Goal: Information Seeking & Learning: Learn about a topic

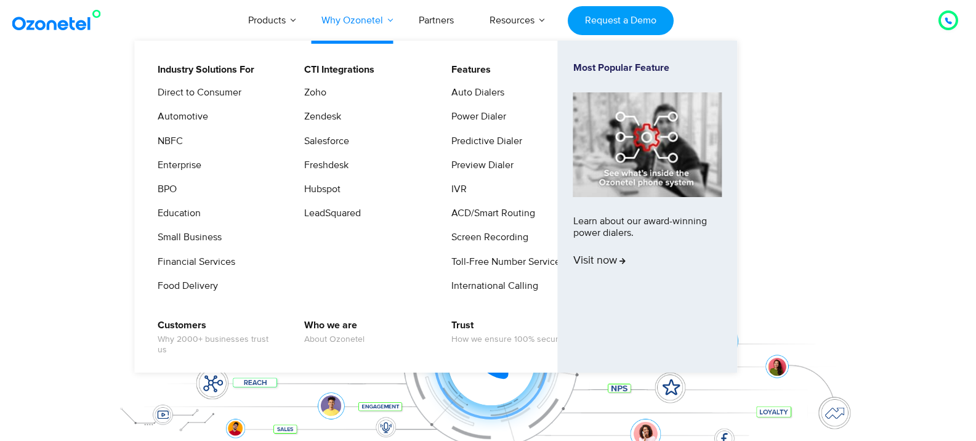
click at [382, 17] on link "Why Ozonetel" at bounding box center [352, 20] width 97 height 41
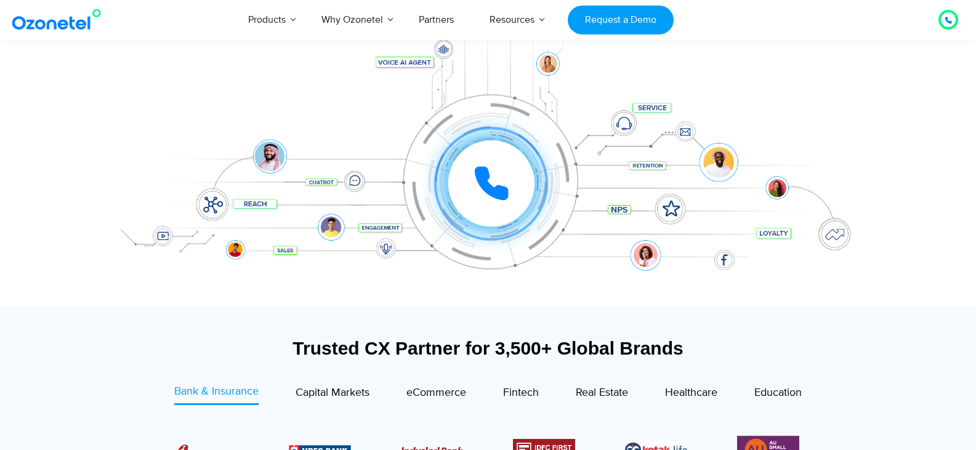
scroll to position [308, 0]
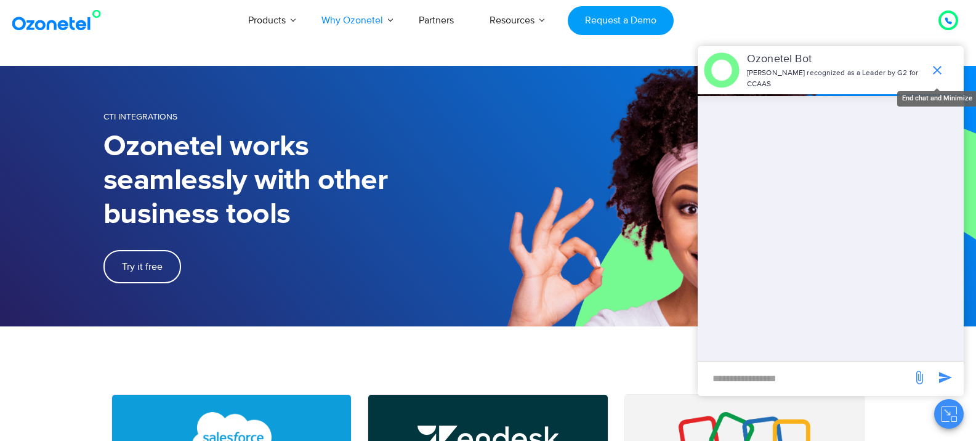
click at [936, 63] on icon "end chat or minimize" at bounding box center [937, 70] width 15 height 15
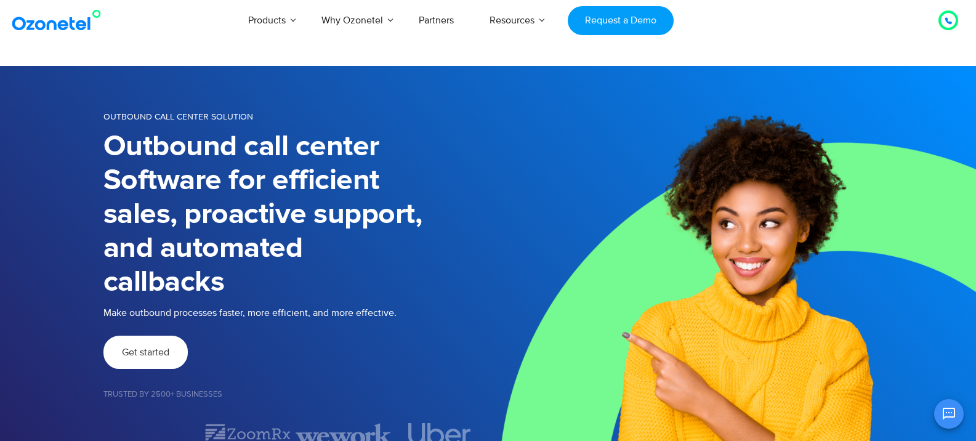
click at [149, 360] on link "Get started" at bounding box center [145, 352] width 84 height 33
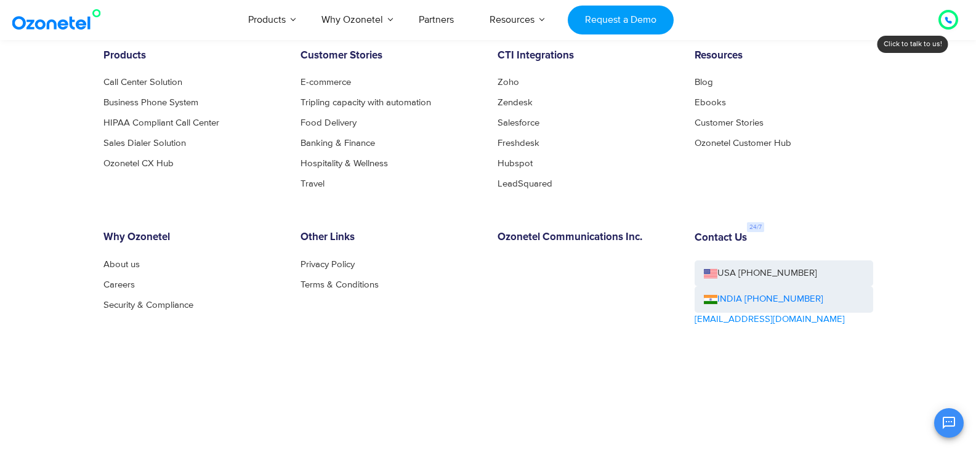
scroll to position [739, 0]
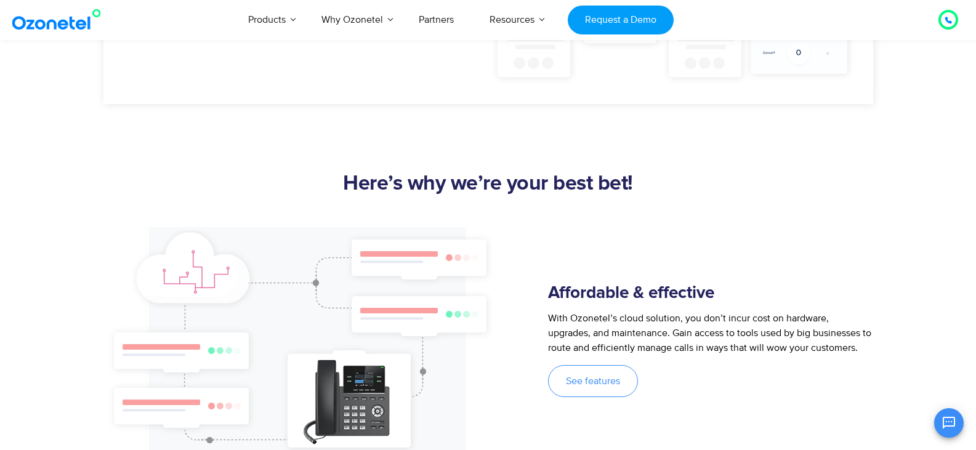
scroll to position [985, 0]
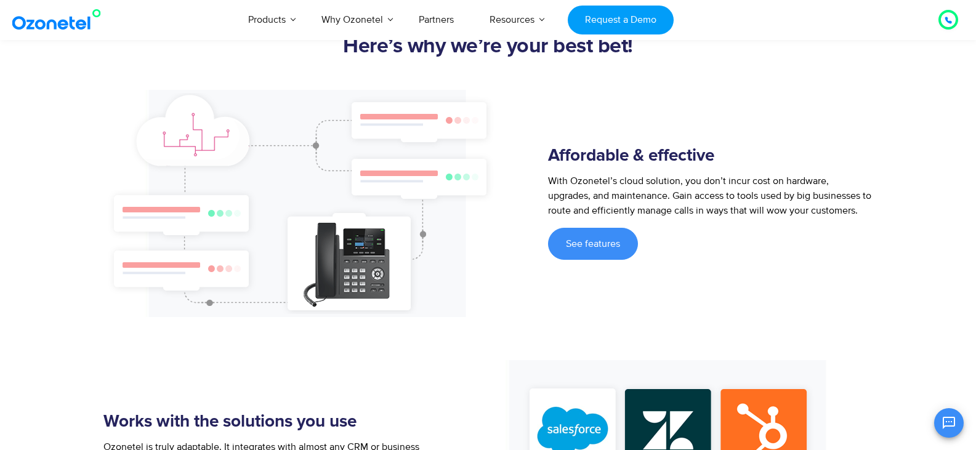
click at [571, 239] on span "See features" at bounding box center [593, 244] width 54 height 10
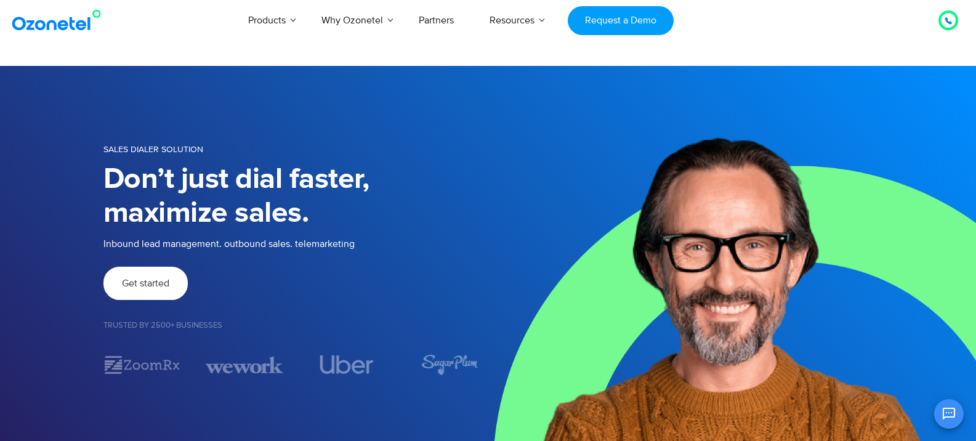
click at [167, 287] on span "Get started" at bounding box center [145, 283] width 47 height 10
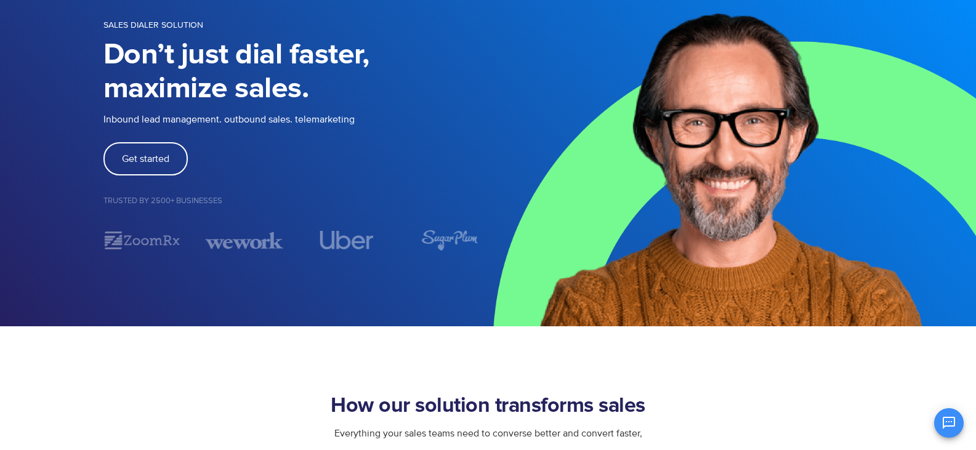
scroll to position [308, 0]
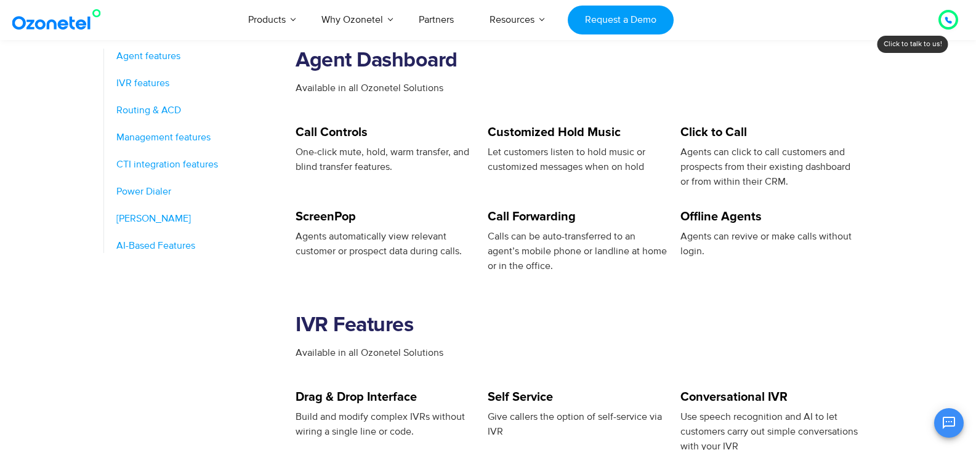
scroll to position [554, 0]
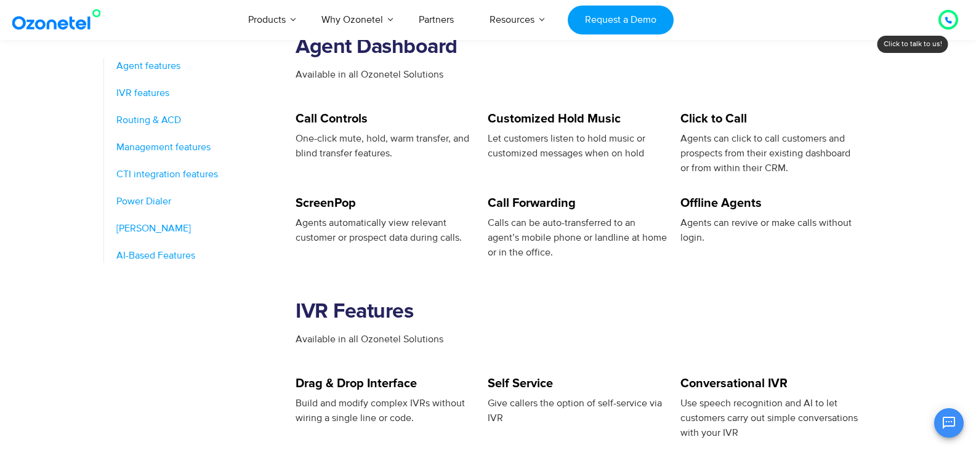
click at [706, 115] on h5 "Click to Call" at bounding box center [770, 119] width 180 height 12
click at [723, 211] on div "Offline Agents" at bounding box center [770, 206] width 180 height 18
click at [557, 203] on h5 "Call Forwarding" at bounding box center [578, 203] width 180 height 12
click at [322, 204] on h5 "ScreenPop" at bounding box center [386, 203] width 180 height 12
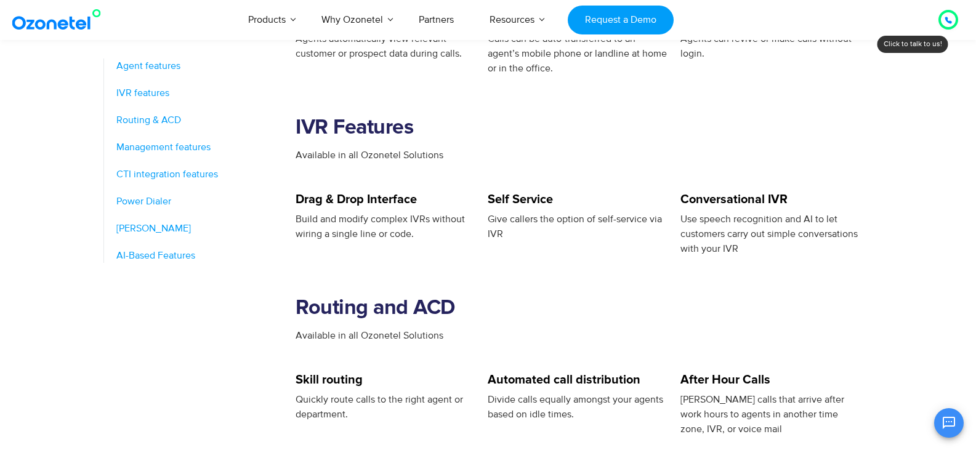
scroll to position [739, 0]
click at [338, 195] on h5 "Drag & Drop Interface" at bounding box center [386, 199] width 180 height 12
click at [561, 198] on h5 "Self Service" at bounding box center [578, 199] width 180 height 12
click at [791, 201] on h5 "Conversational IVR" at bounding box center [770, 199] width 180 height 12
click at [688, 302] on h2 "Routing and ACD" at bounding box center [584, 308] width 577 height 25
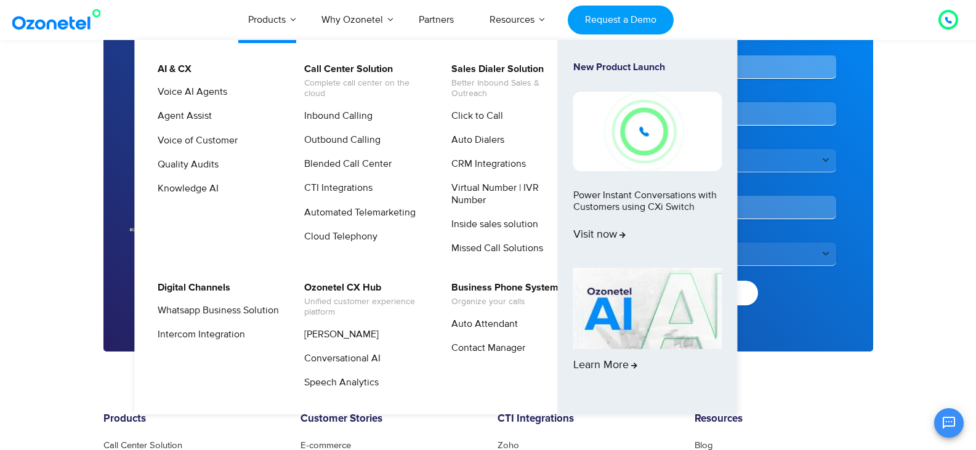
scroll to position [2339, 0]
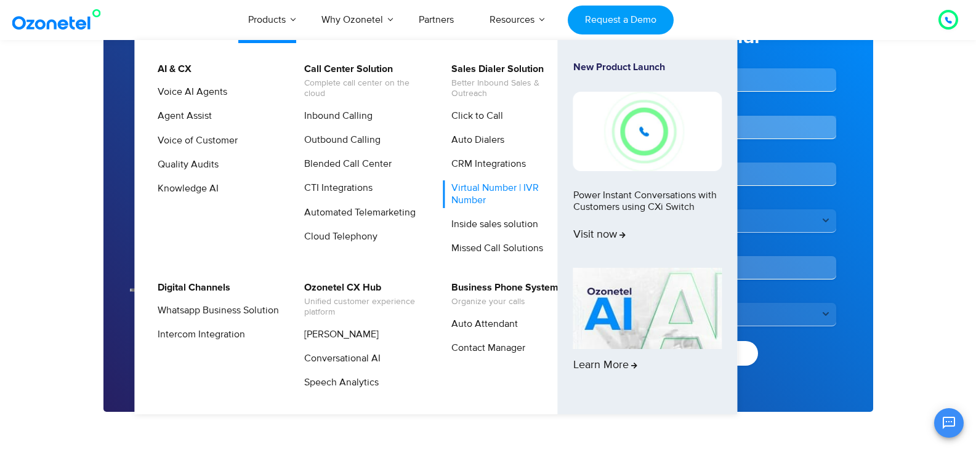
drag, startPoint x: 471, startPoint y: 191, endPoint x: 495, endPoint y: 195, distance: 24.4
click at [495, 195] on link "Virtual Number | IVR Number" at bounding box center [508, 193] width 131 height 27
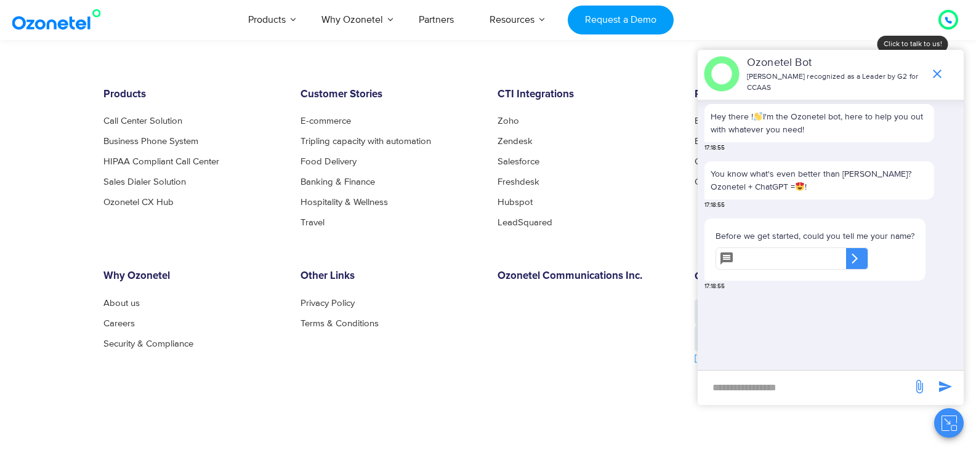
scroll to position [800, 0]
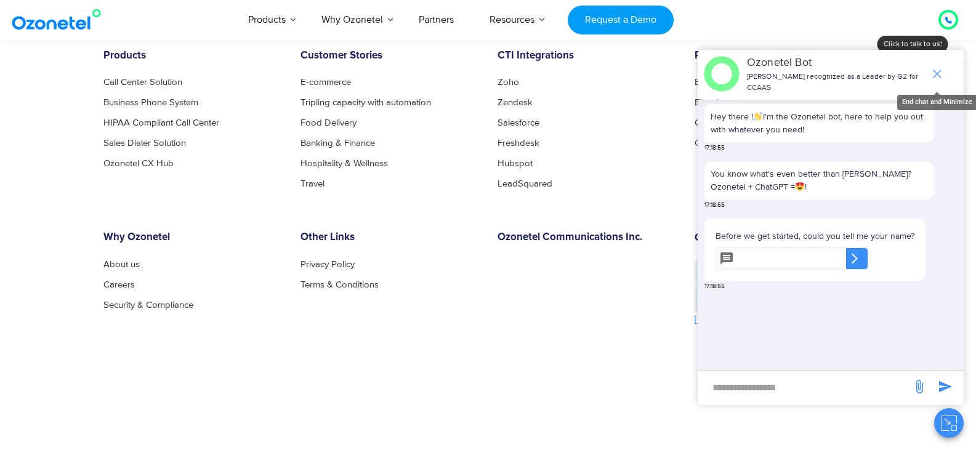
click at [936, 76] on icon "end chat or minimize" at bounding box center [937, 73] width 15 height 15
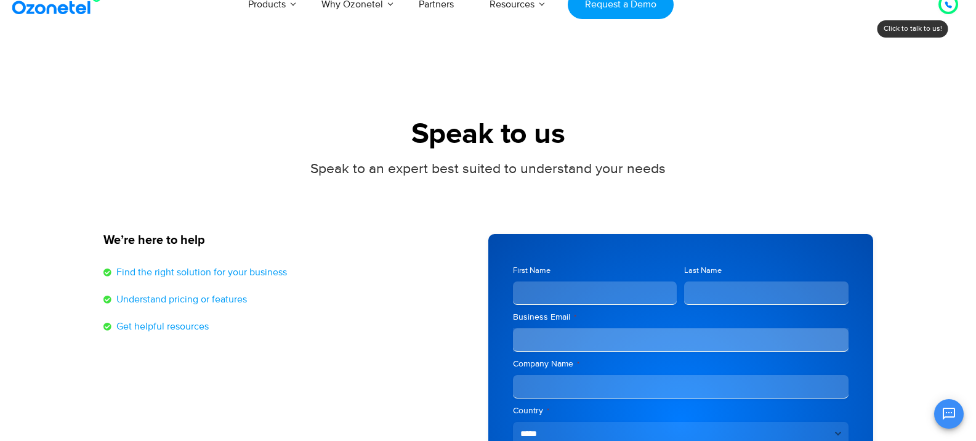
scroll to position [0, 0]
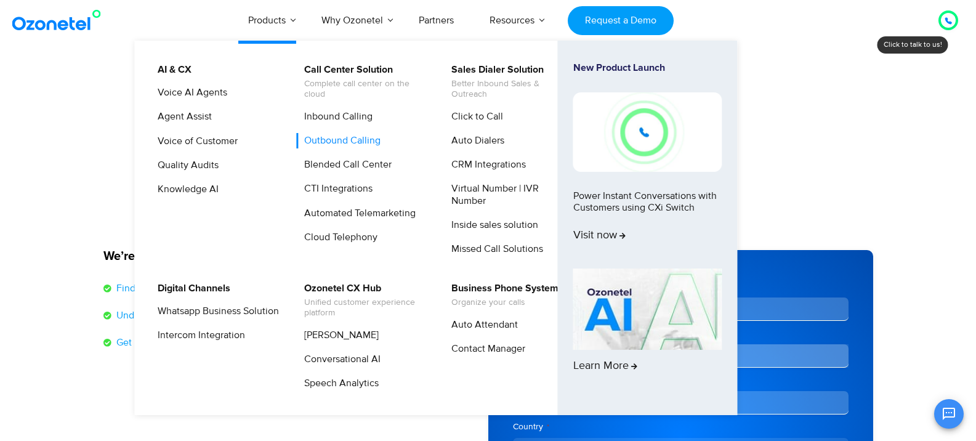
click at [336, 137] on link "Outbound Calling" at bounding box center [339, 140] width 86 height 15
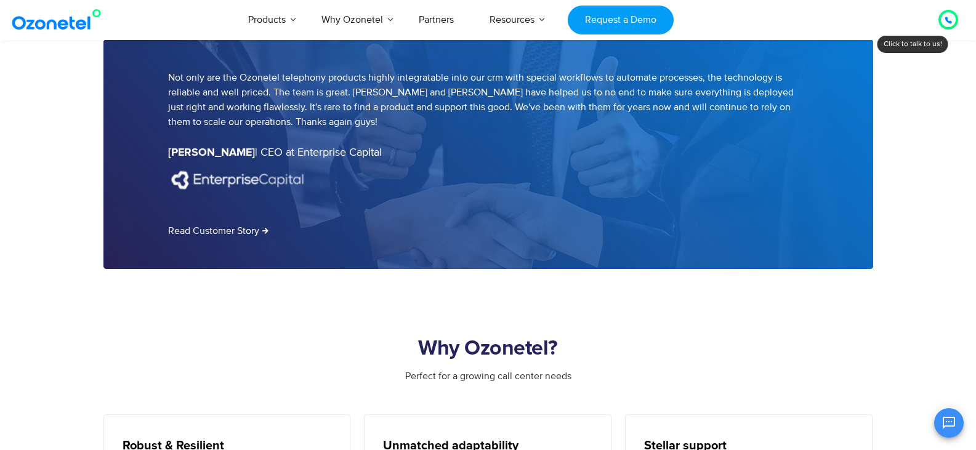
scroll to position [1662, 0]
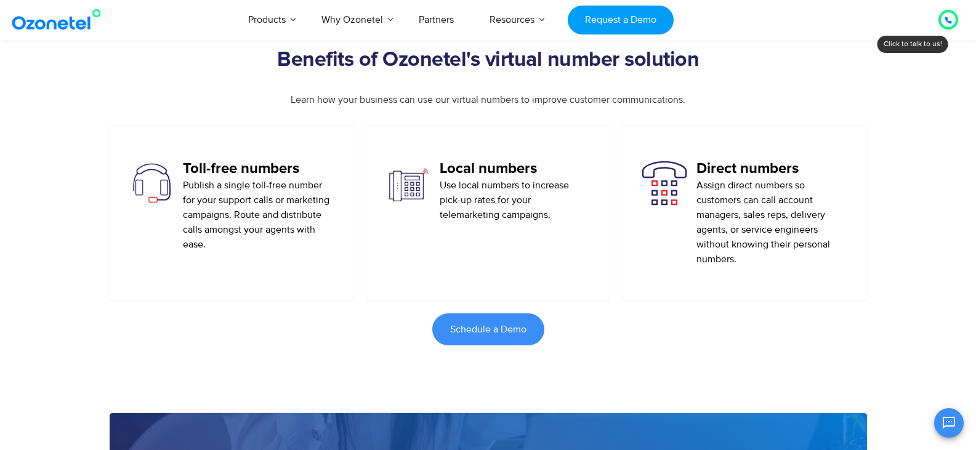
scroll to position [677, 0]
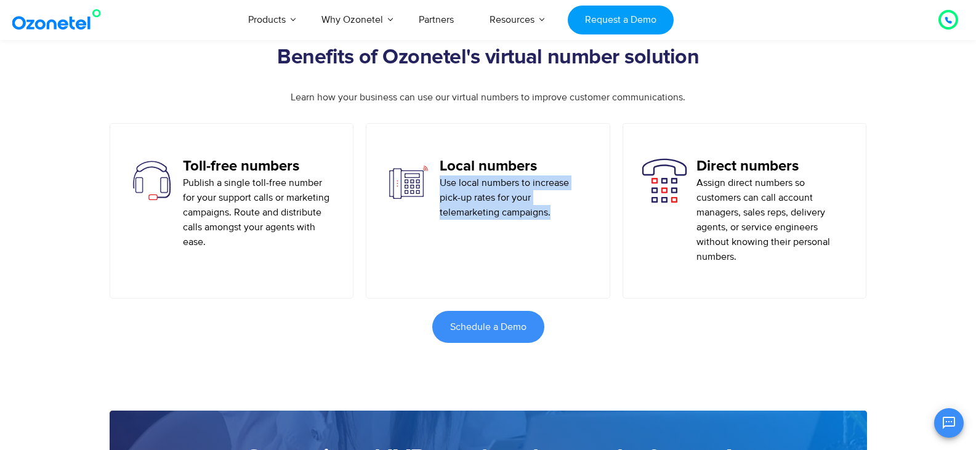
drag, startPoint x: 438, startPoint y: 182, endPoint x: 559, endPoint y: 218, distance: 126.0
click at [559, 218] on div "Local numbers Use local numbers to increase pick-up rates for your telemarketin…" at bounding box center [488, 189] width 206 height 62
click at [565, 235] on div "Local numbers Use local numbers to increase pick-up rates for your telemarketin…" at bounding box center [488, 210] width 244 height 175
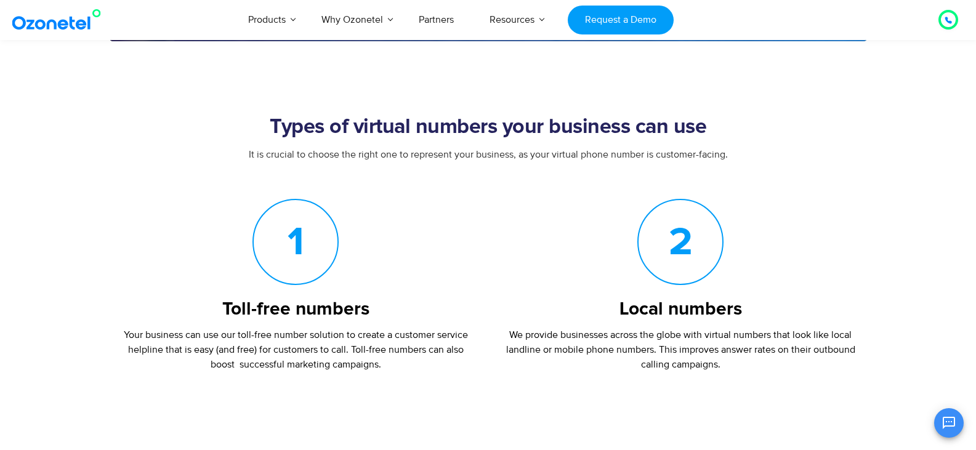
scroll to position [1416, 0]
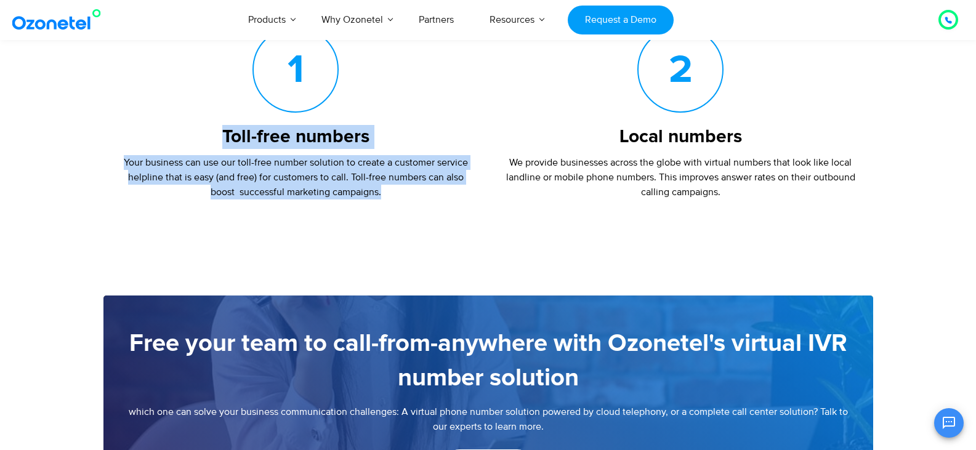
drag, startPoint x: 105, startPoint y: 153, endPoint x: 398, endPoint y: 225, distance: 302.5
click at [398, 225] on div "1 Toll-free numbers Your business can use our toll-free number solution to crea…" at bounding box center [295, 118] width 385 height 220
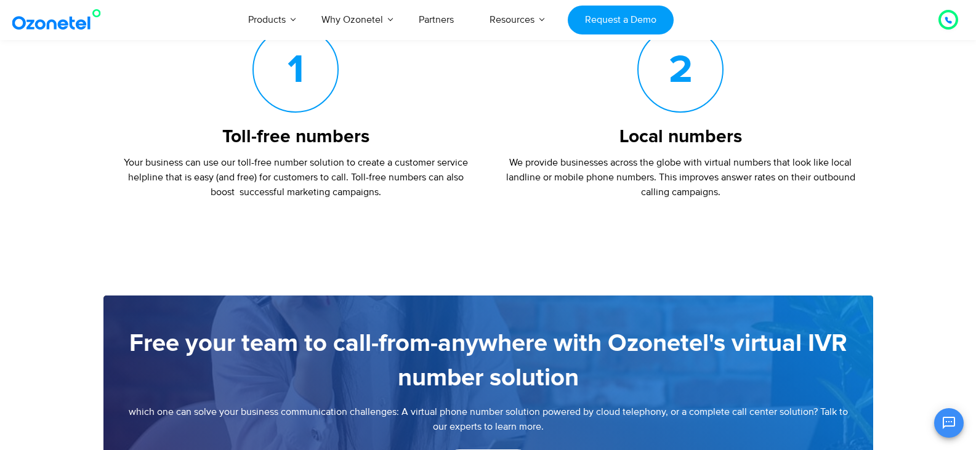
click at [452, 243] on section "Free your team to call-from-anywhere with Ozonetel's virtual IVR number solutio…" at bounding box center [488, 374] width 976 height 292
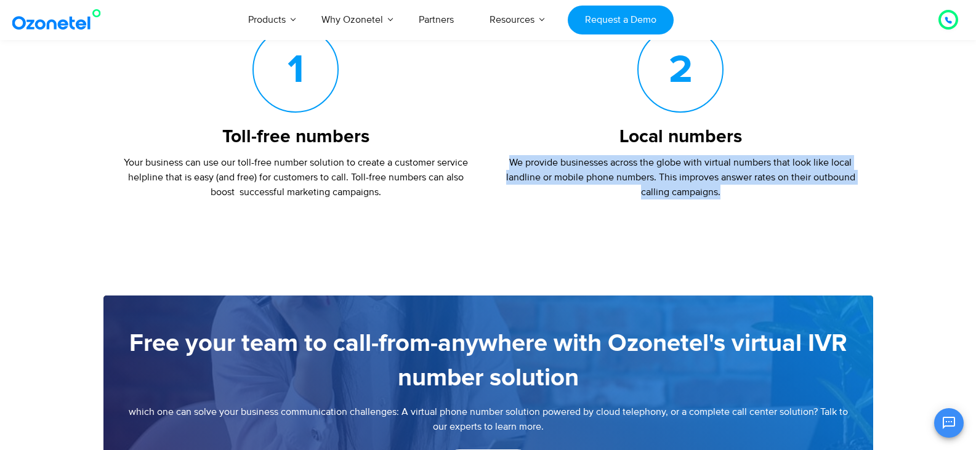
drag, startPoint x: 507, startPoint y: 155, endPoint x: 822, endPoint y: 194, distance: 317.7
click at [822, 194] on p "We provide businesses across the globe with virtual numbers that look like loca…" at bounding box center [681, 177] width 360 height 44
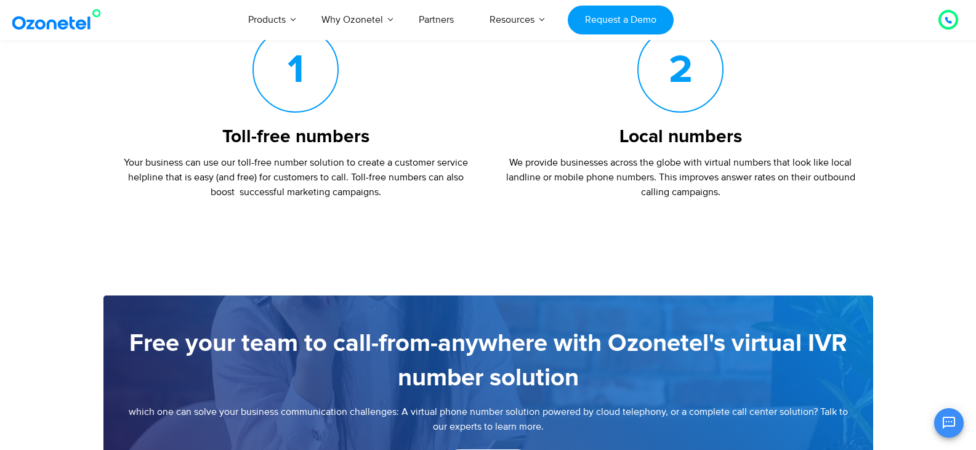
click at [798, 255] on section "Free your team to call-from-anywhere with Ozonetel's virtual IVR number solutio…" at bounding box center [488, 374] width 976 height 292
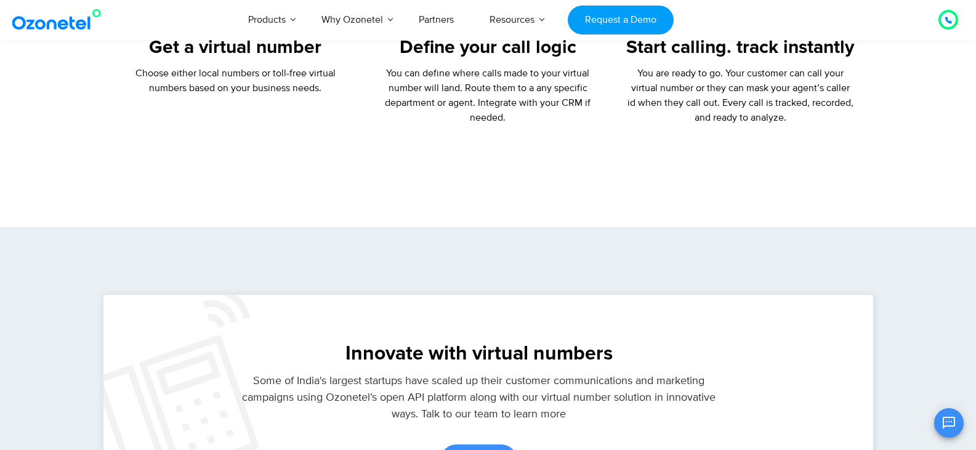
scroll to position [3078, 0]
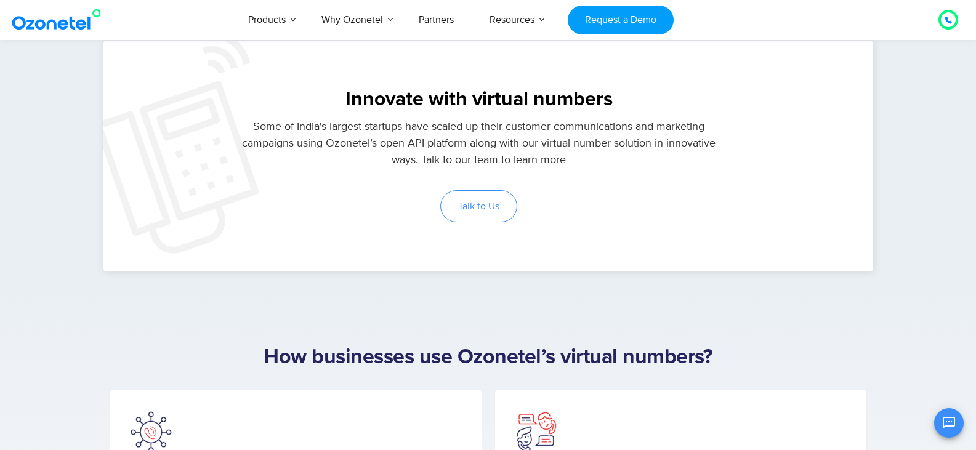
click at [480, 211] on span "Talk to Us" at bounding box center [478, 206] width 41 height 10
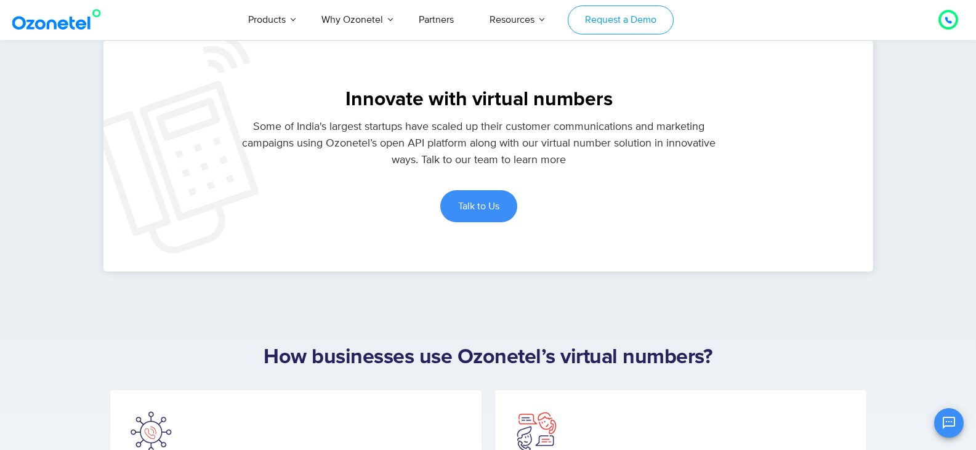
click at [611, 23] on link "Request a Demo" at bounding box center [620, 20] width 105 height 29
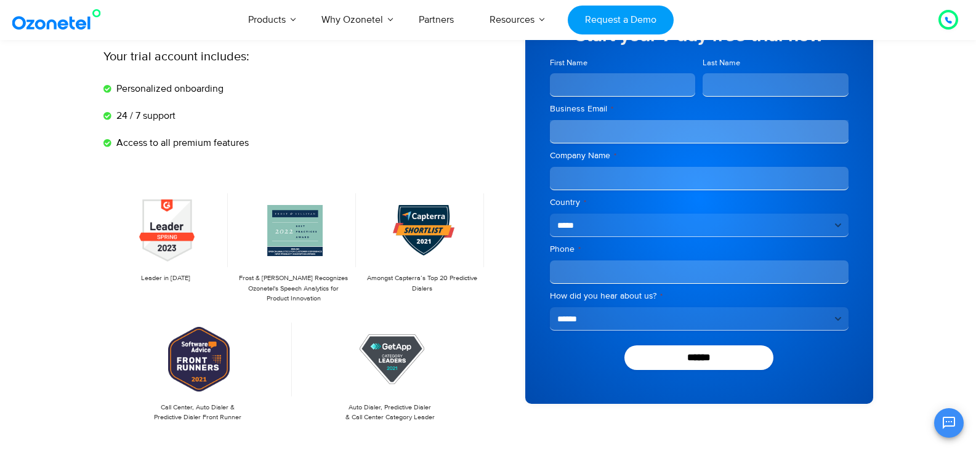
scroll to position [110, 0]
click at [678, 313] on select "**********" at bounding box center [699, 318] width 299 height 23
click at [395, 227] on img at bounding box center [424, 230] width 62 height 74
